Goal: Information Seeking & Learning: Learn about a topic

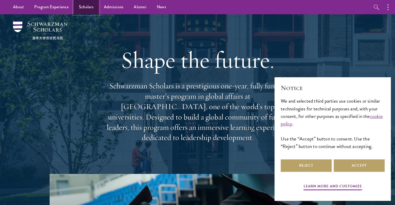
click at [90, 7] on link "Scholars" at bounding box center [86, 7] width 25 height 14
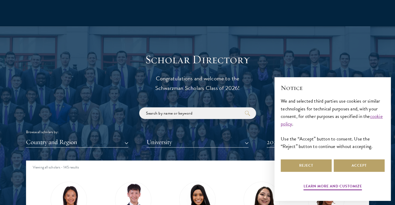
scroll to position [597, 0]
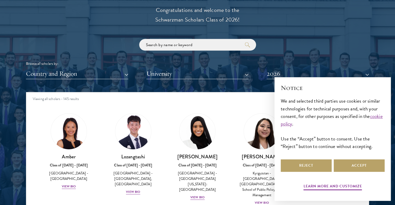
click at [277, 73] on div "× Notice We and selected third parties use cookies or similar technologies for …" at bounding box center [332, 139] width 125 height 132
click at [315, 163] on button "Reject" at bounding box center [306, 166] width 51 height 12
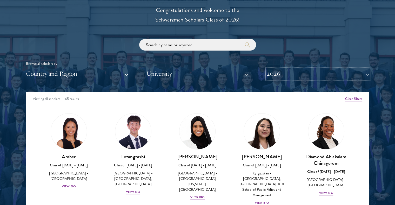
click at [367, 76] on button "2026" at bounding box center [318, 74] width 102 height 11
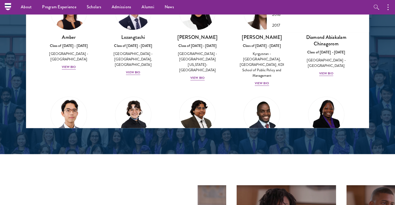
scroll to position [649, 0]
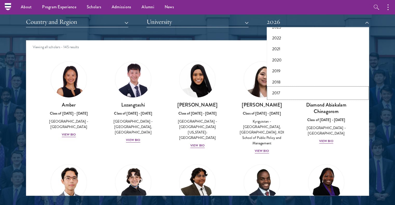
click at [289, 92] on button "2017" at bounding box center [317, 93] width 99 height 11
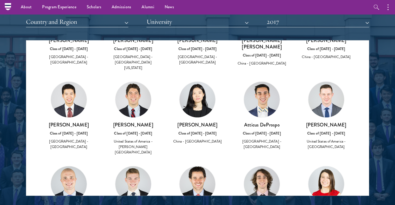
scroll to position [286, 0]
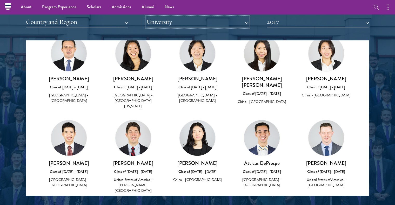
click at [205, 20] on button "University" at bounding box center [197, 22] width 102 height 11
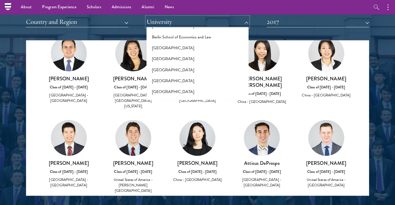
scroll to position [363, 0]
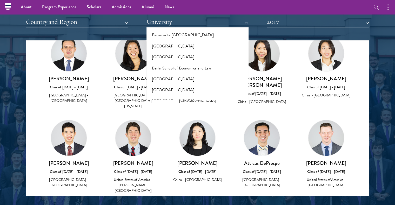
click at [374, 63] on div at bounding box center [197, 64] width 395 height 316
